Goal: Task Accomplishment & Management: Manage account settings

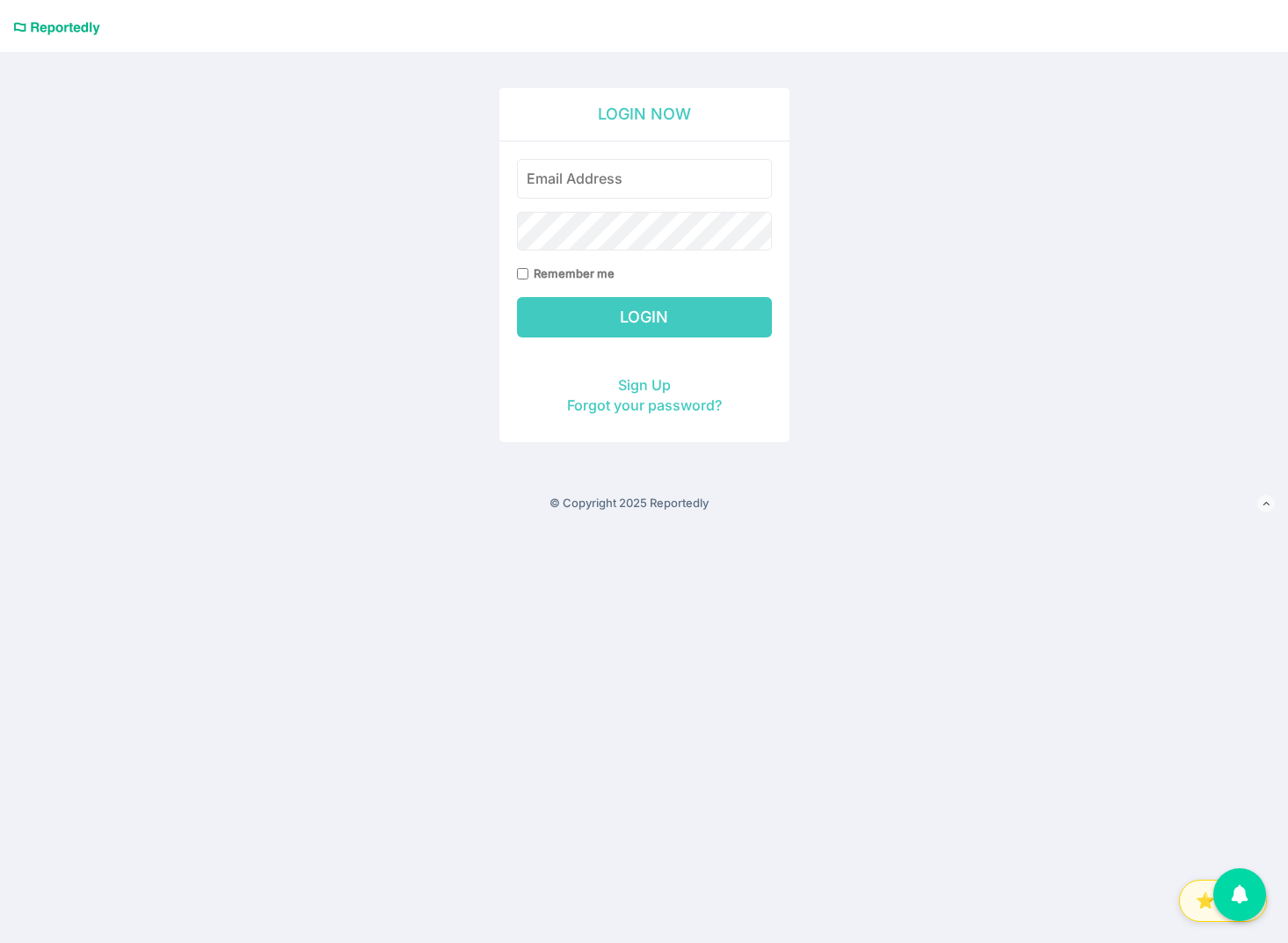
click at [665, 184] on input "email" at bounding box center [644, 179] width 255 height 39
type input "[EMAIL_ADDRESS][DOMAIN_NAME]"
click at [517, 297] on input "Login" at bounding box center [644, 317] width 255 height 40
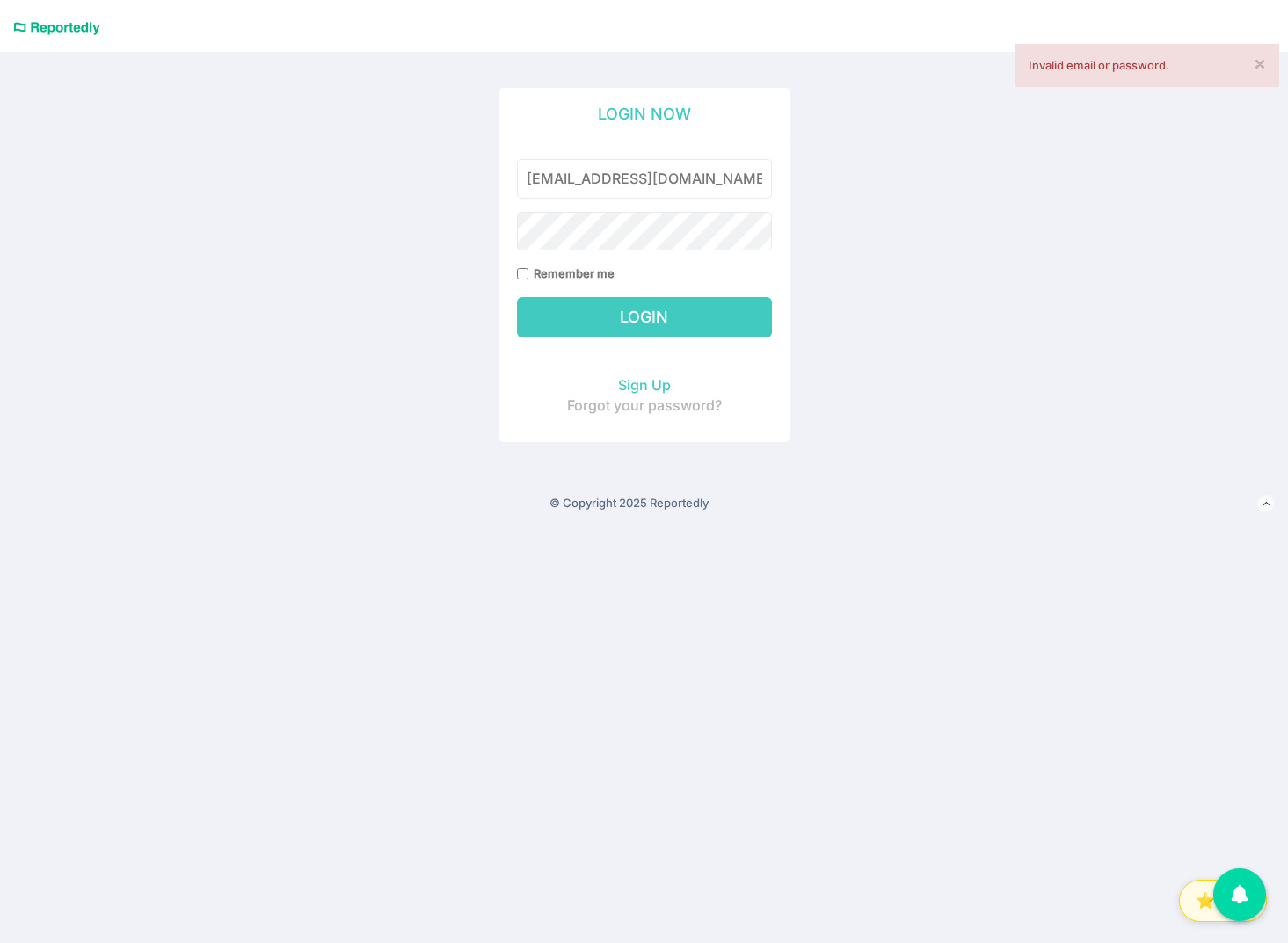
click at [639, 405] on link "Forgot your password?" at bounding box center [644, 405] width 155 height 17
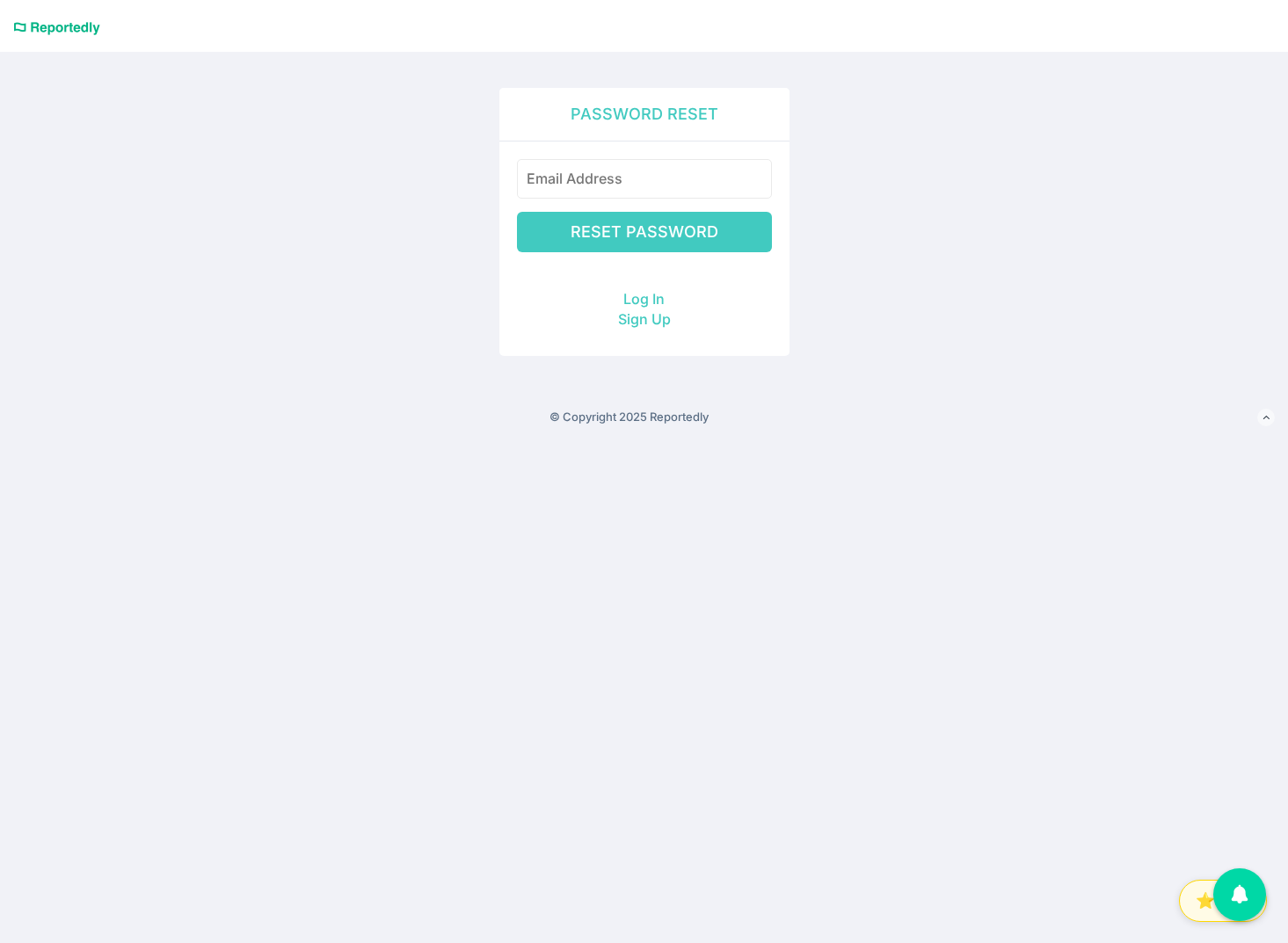
click at [619, 182] on input "email" at bounding box center [644, 179] width 255 height 39
type input "[EMAIL_ADDRESS][DOMAIN_NAME]"
click at [869, 194] on div "Password Reset jonnyjohnson1@gmail.com Reset Password Log In Sign Up" at bounding box center [644, 200] width 1029 height 400
click at [683, 235] on input "Reset Password" at bounding box center [644, 232] width 255 height 40
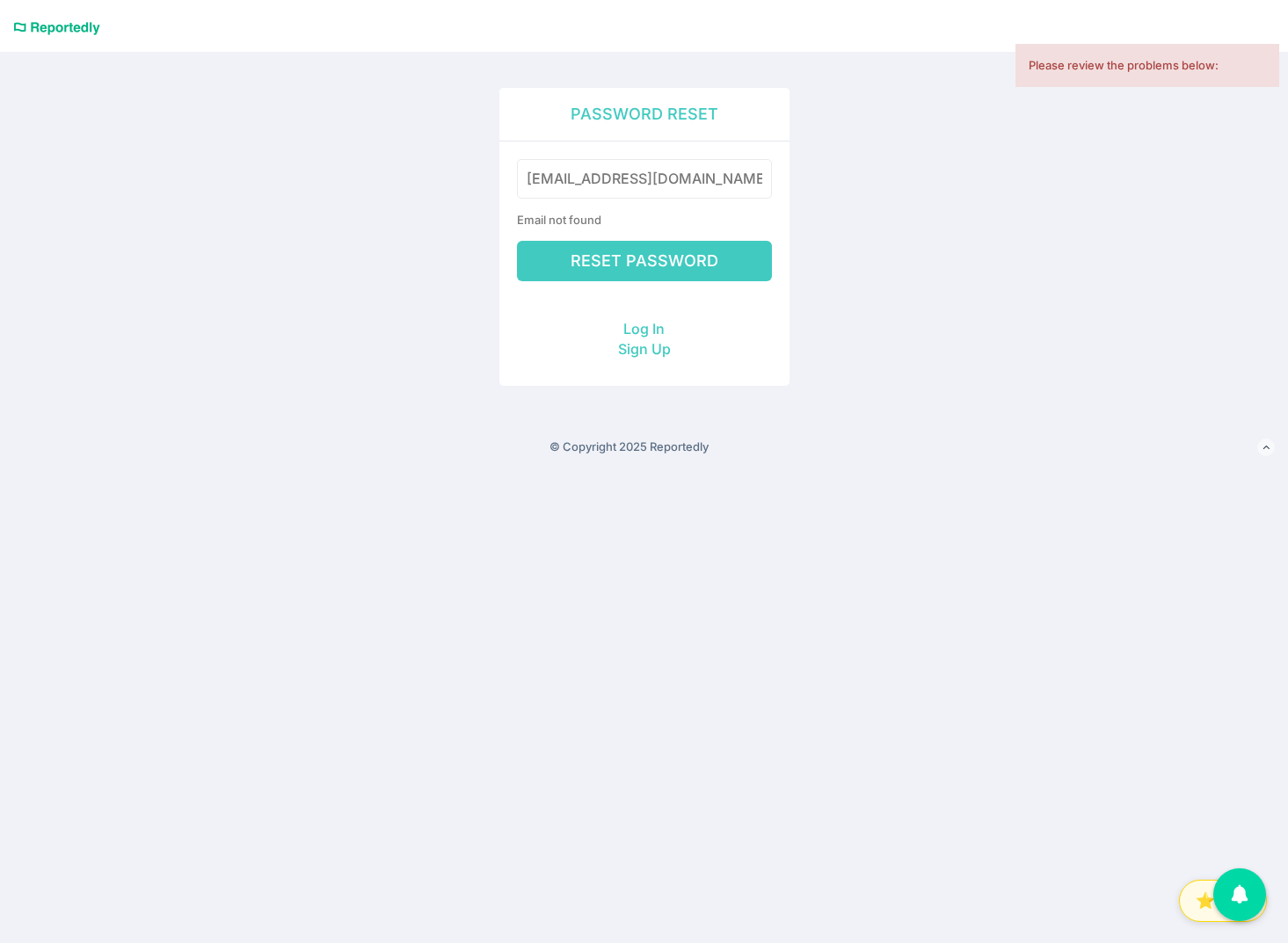
click at [1097, 71] on div "Please review the problems below:" at bounding box center [1147, 65] width 263 height 43
click at [687, 258] on input "Reset Password" at bounding box center [644, 261] width 255 height 40
